Goal: Task Accomplishment & Management: Manage account settings

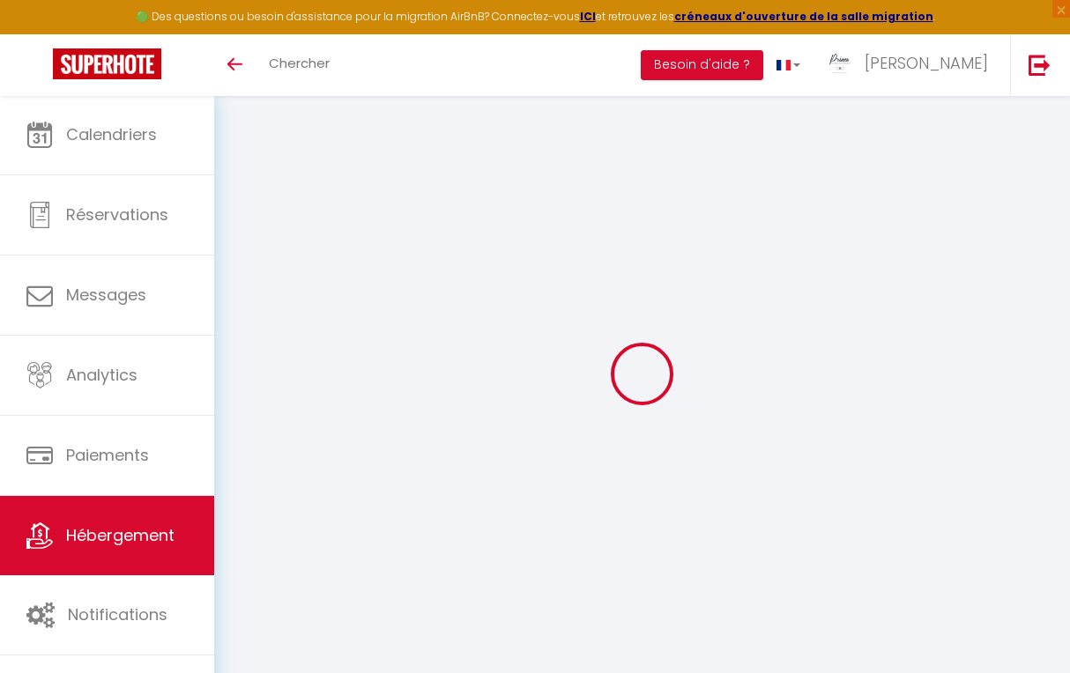
type input "Oups ! Les dates sélectionnées sont indisponibles."
type textarea "Malheureusement les dates sélectionnées sont indisponibles. Nous vous invitons …"
type input "48.819218"
type input "2.301482"
checkbox input "true"
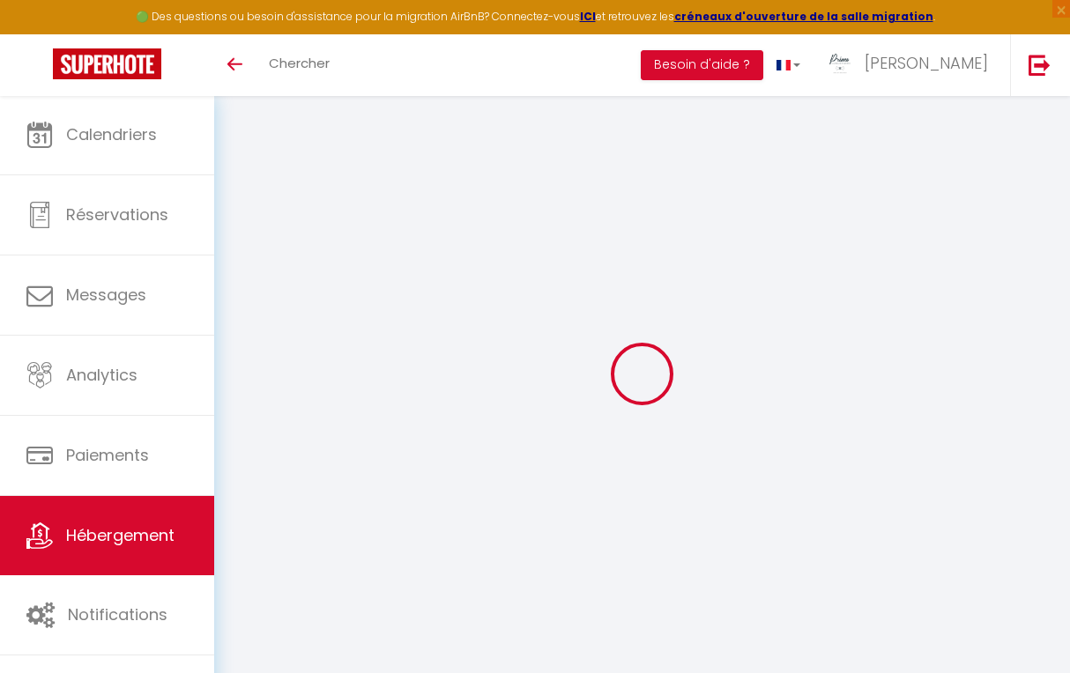
checkbox input "false"
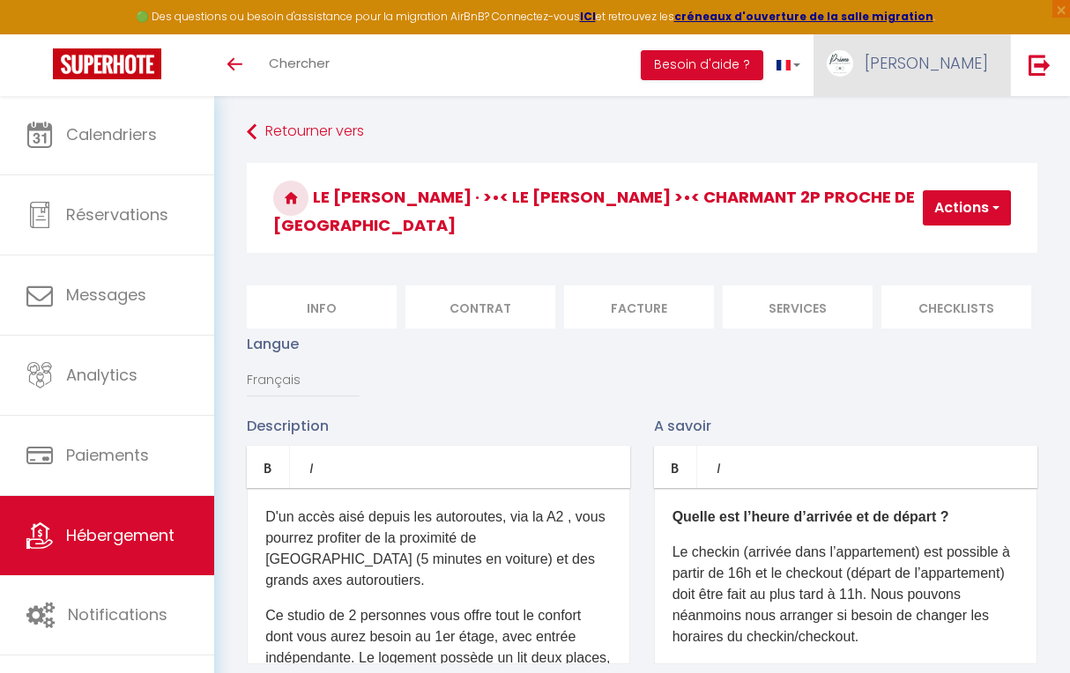
click at [966, 63] on span "[PERSON_NAME]" at bounding box center [925, 63] width 123 height 22
click at [937, 128] on link "Paramètres" at bounding box center [939, 122] width 130 height 30
select select "28"
select select "fr"
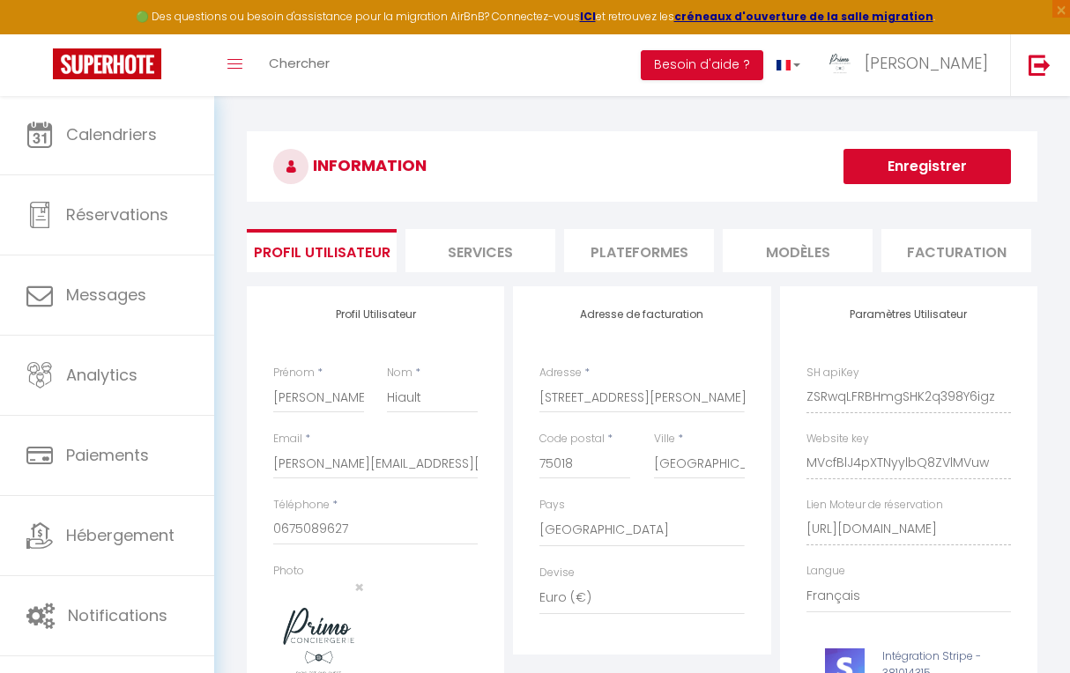
click at [658, 250] on li "Plateformes" at bounding box center [639, 250] width 150 height 43
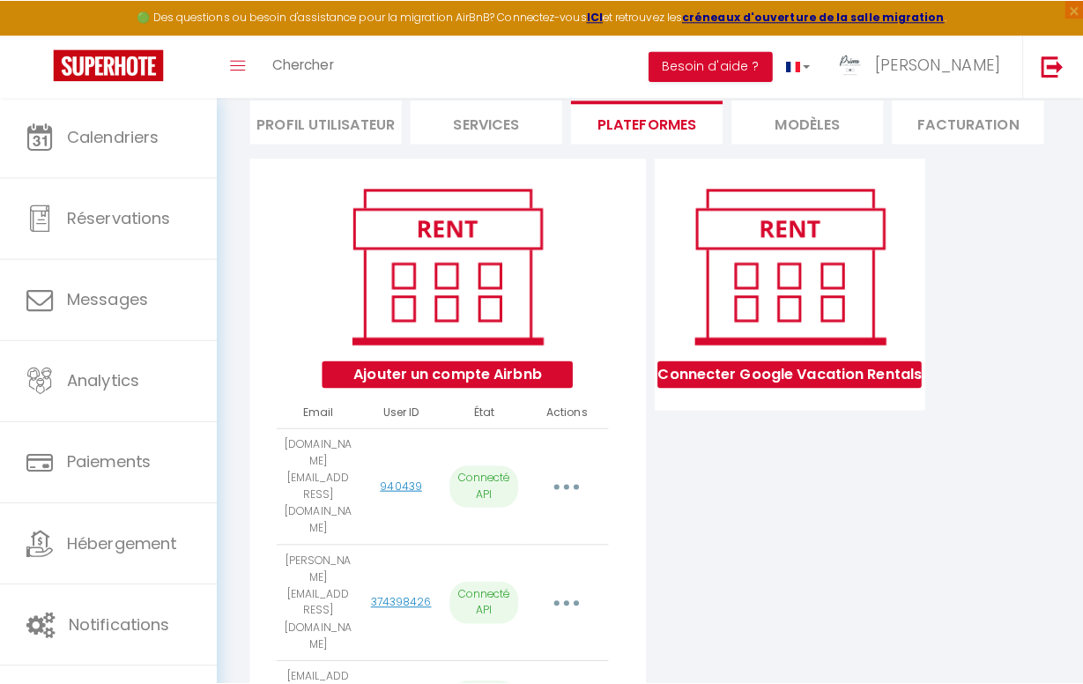
scroll to position [135, 0]
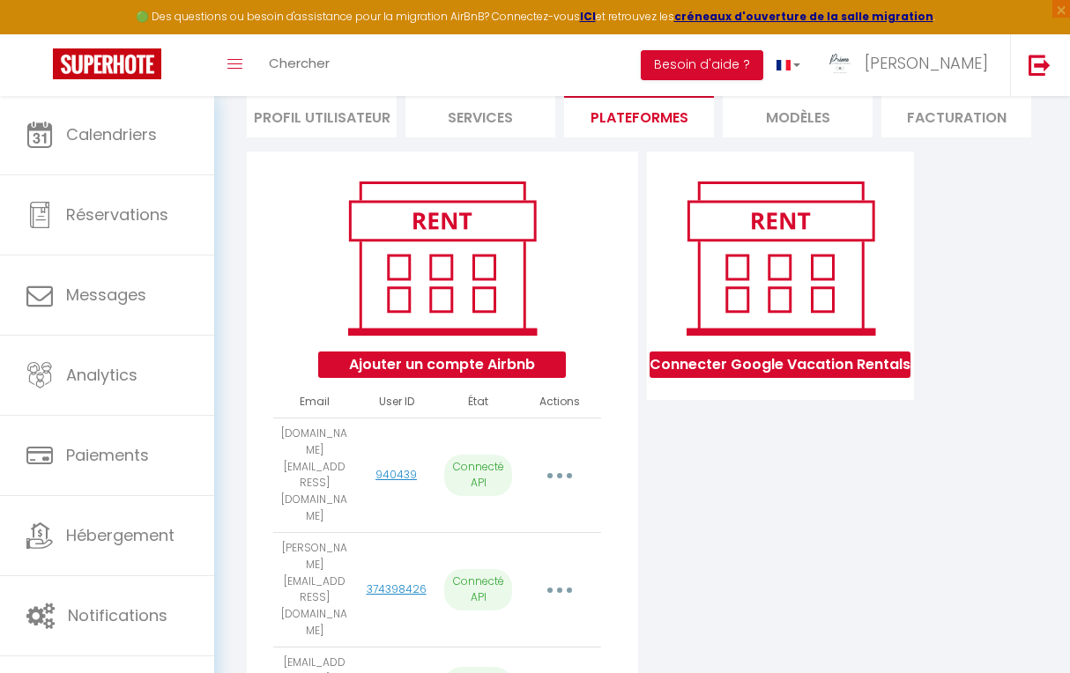
click at [463, 356] on button "Ajouter un compte Airbnb" at bounding box center [442, 365] width 248 height 26
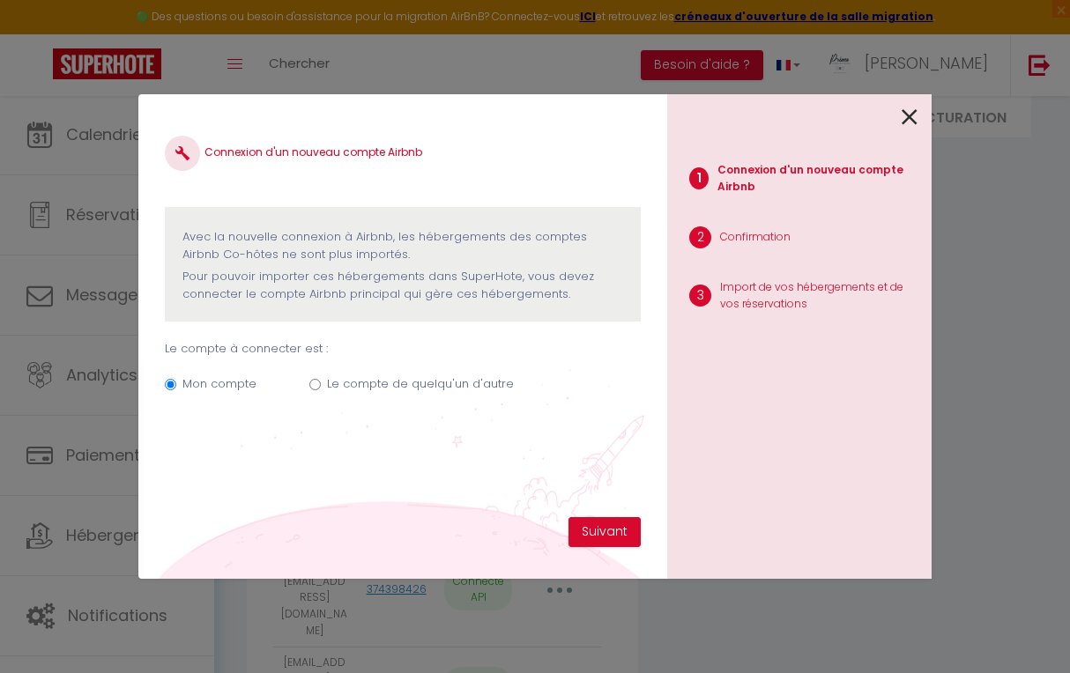
click at [318, 387] on input "Le compte de quelqu'un d'autre" at bounding box center [314, 384] width 11 height 11
radio input "true"
radio input "false"
